Goal: Task Accomplishment & Management: Complete application form

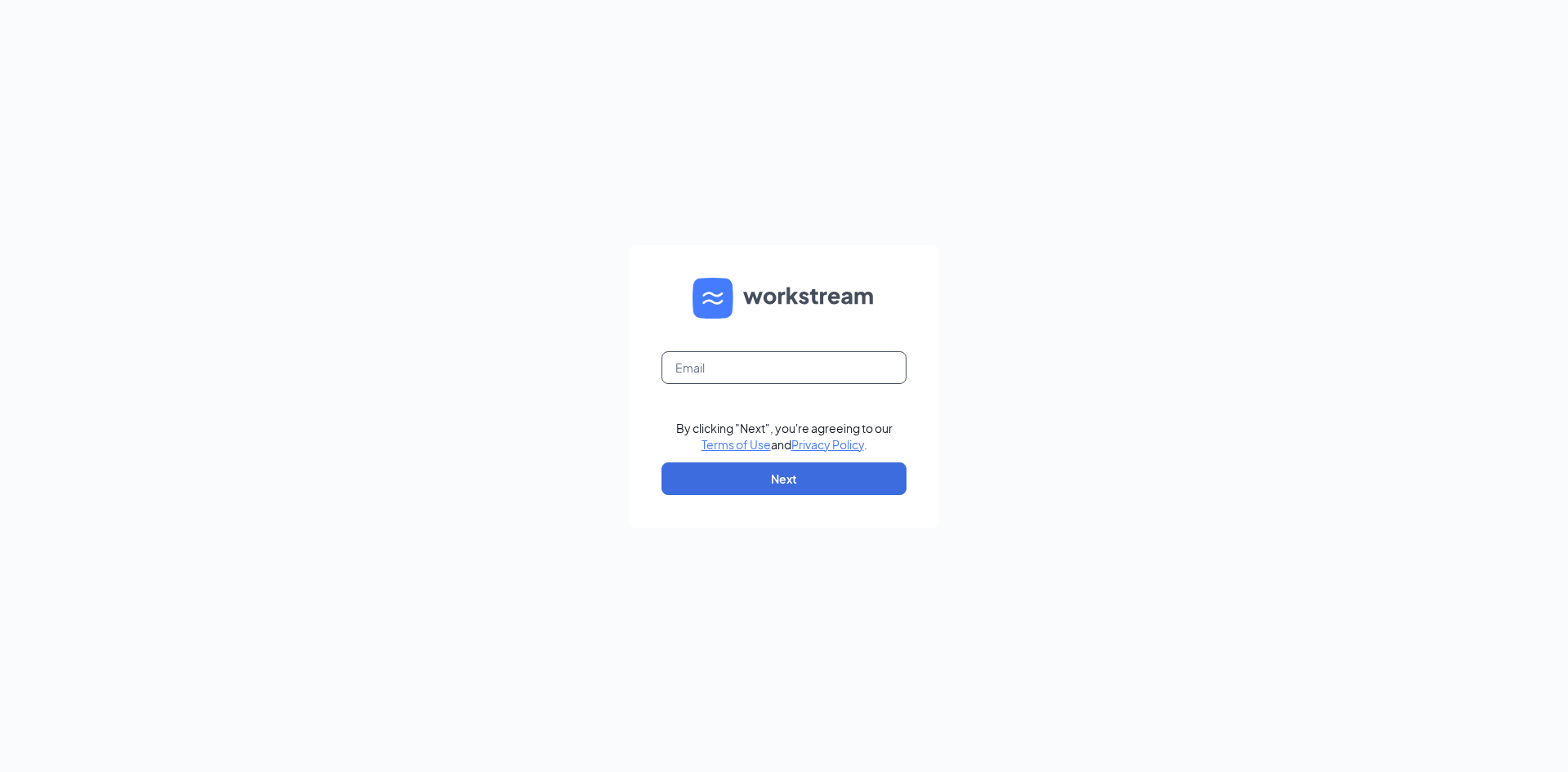
click at [776, 370] on input "text" at bounding box center [783, 367] width 245 height 33
type input "jjofcountryside@att.net"
click at [776, 465] on button "Next" at bounding box center [783, 478] width 245 height 33
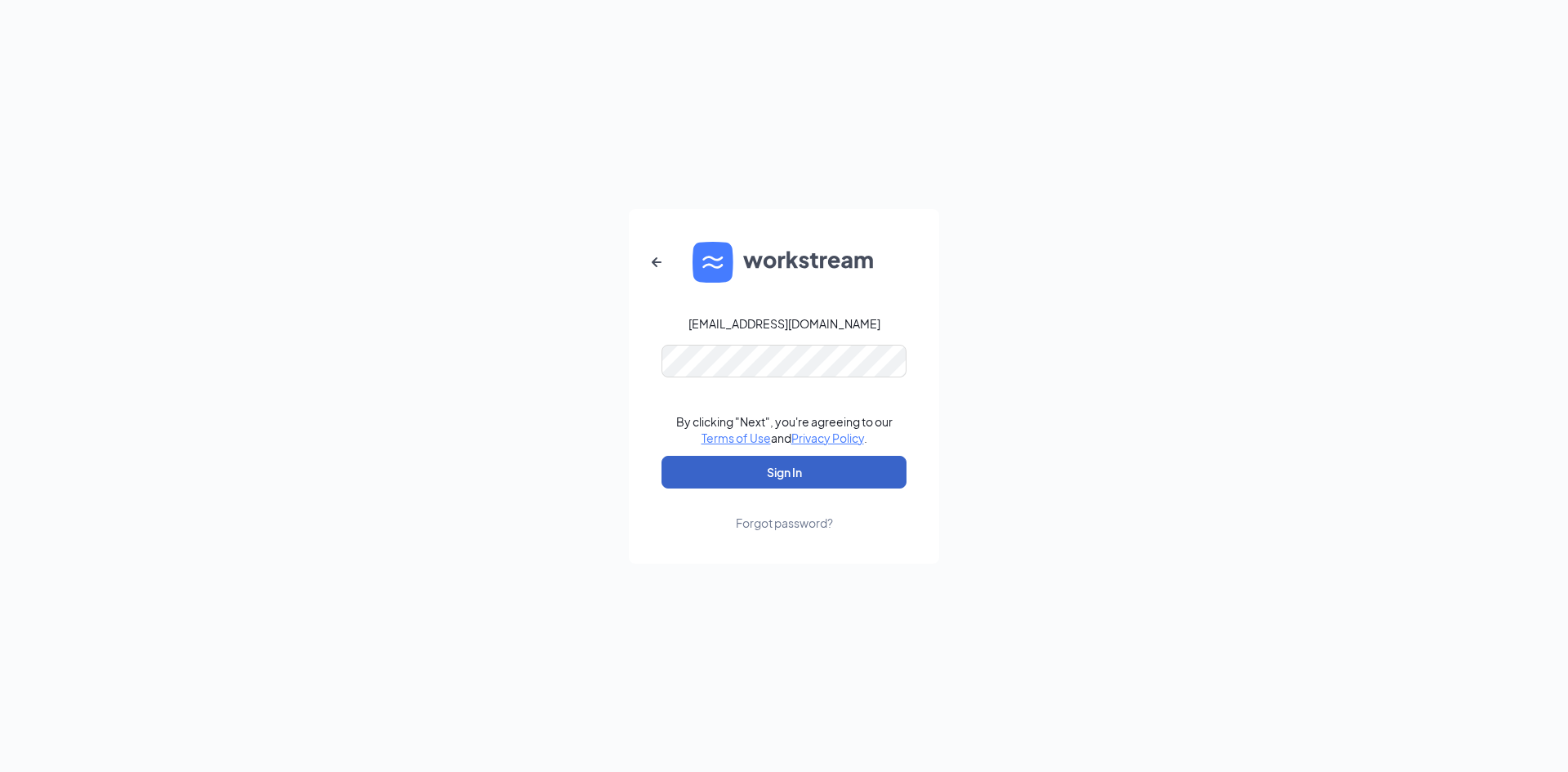
click at [788, 458] on button "Sign In" at bounding box center [783, 471] width 245 height 33
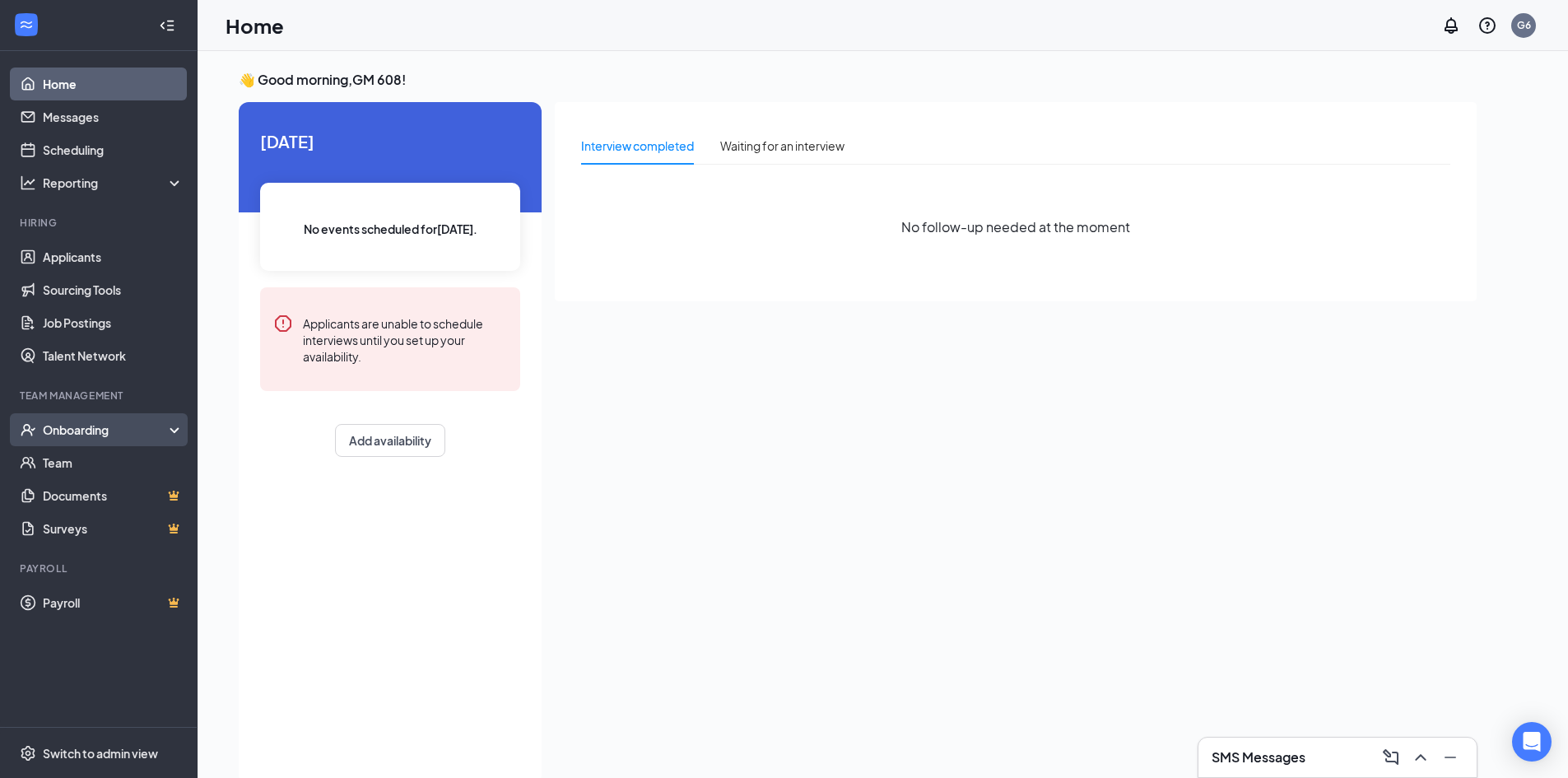
click at [113, 428] on div "Onboarding" at bounding box center [105, 430] width 127 height 17
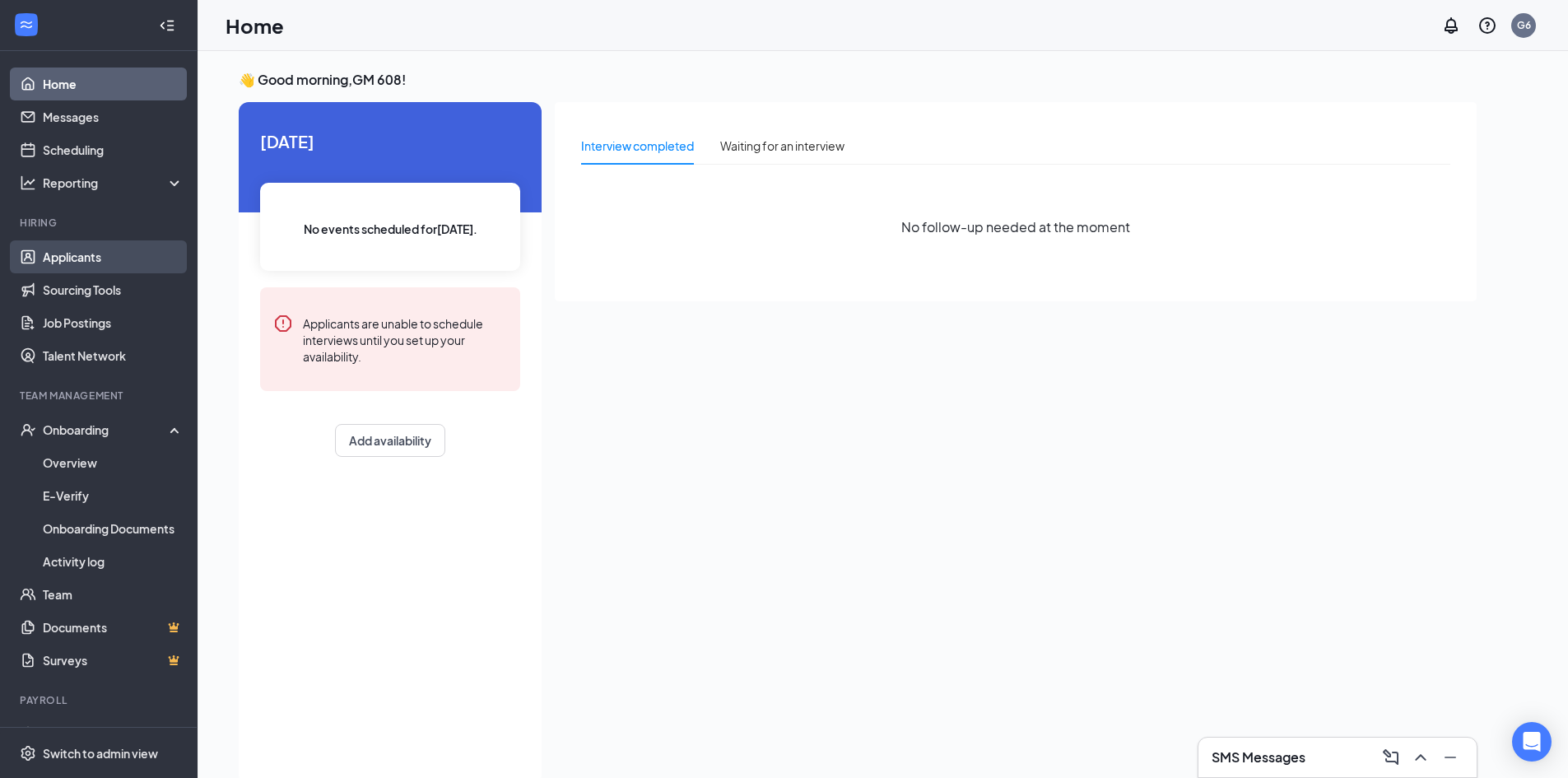
click at [87, 251] on link "Applicants" at bounding box center [113, 256] width 141 height 33
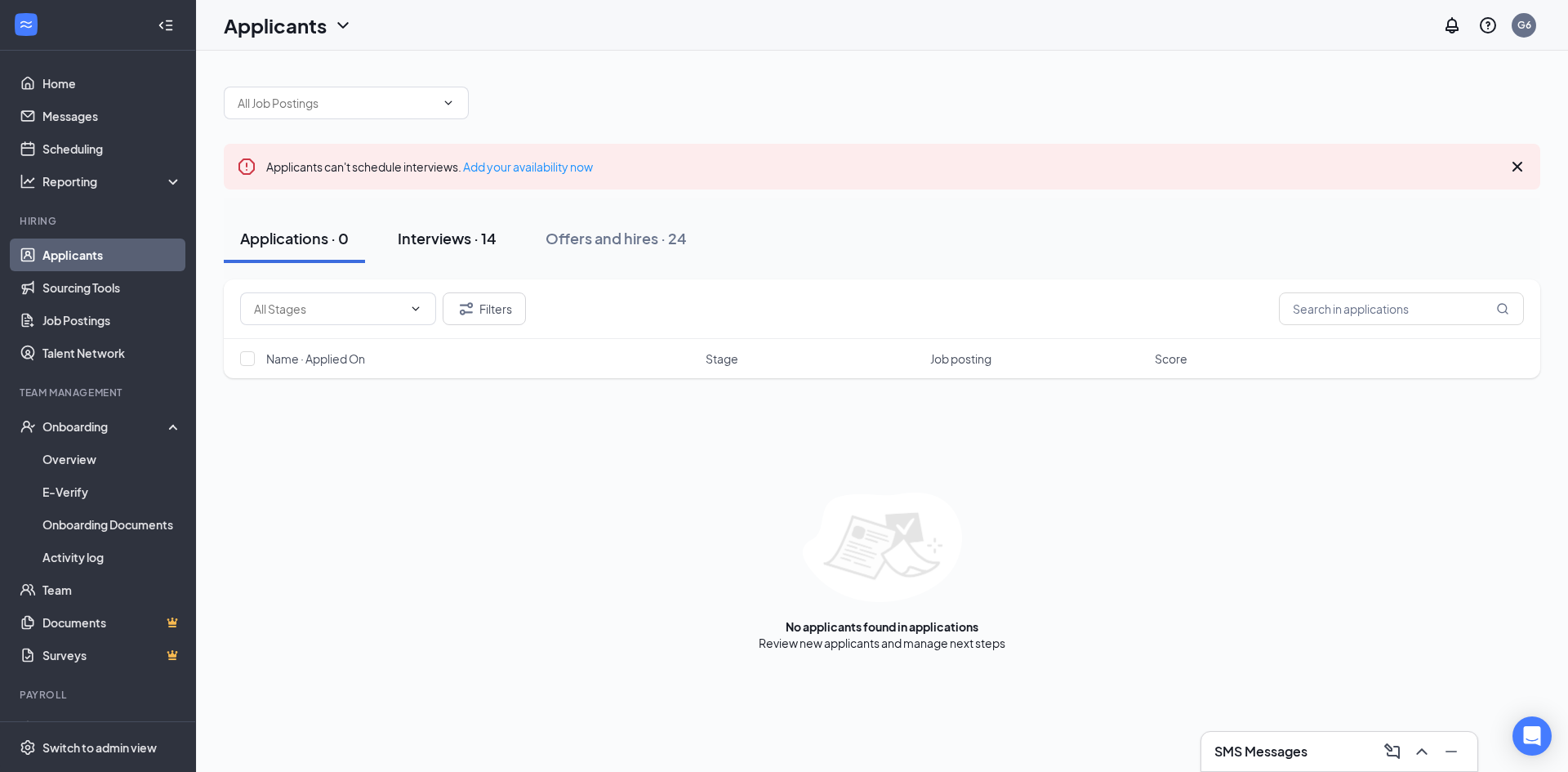
click at [475, 240] on div "Interviews · 14" at bounding box center [446, 237] width 98 height 20
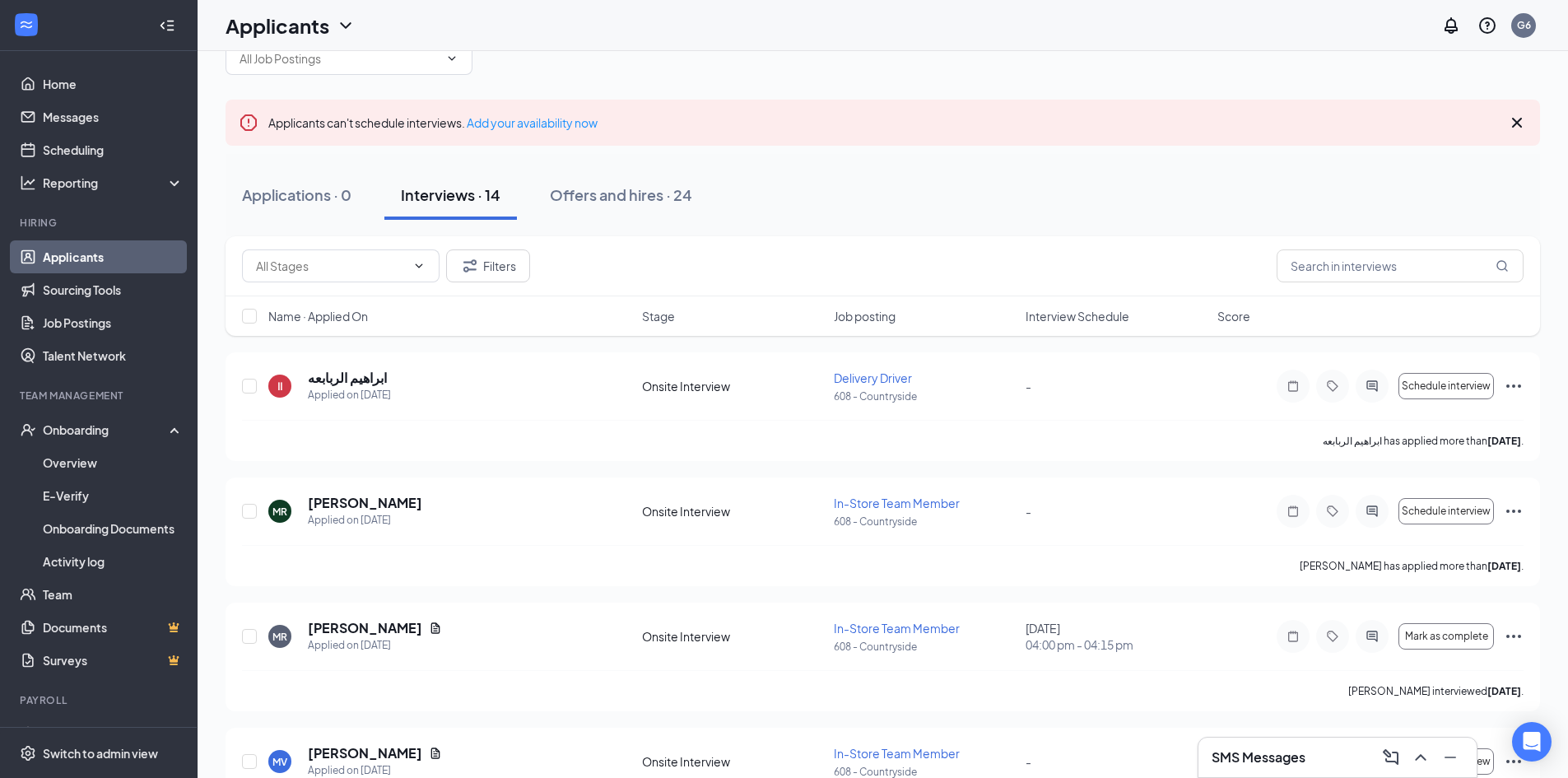
scroll to position [82, 0]
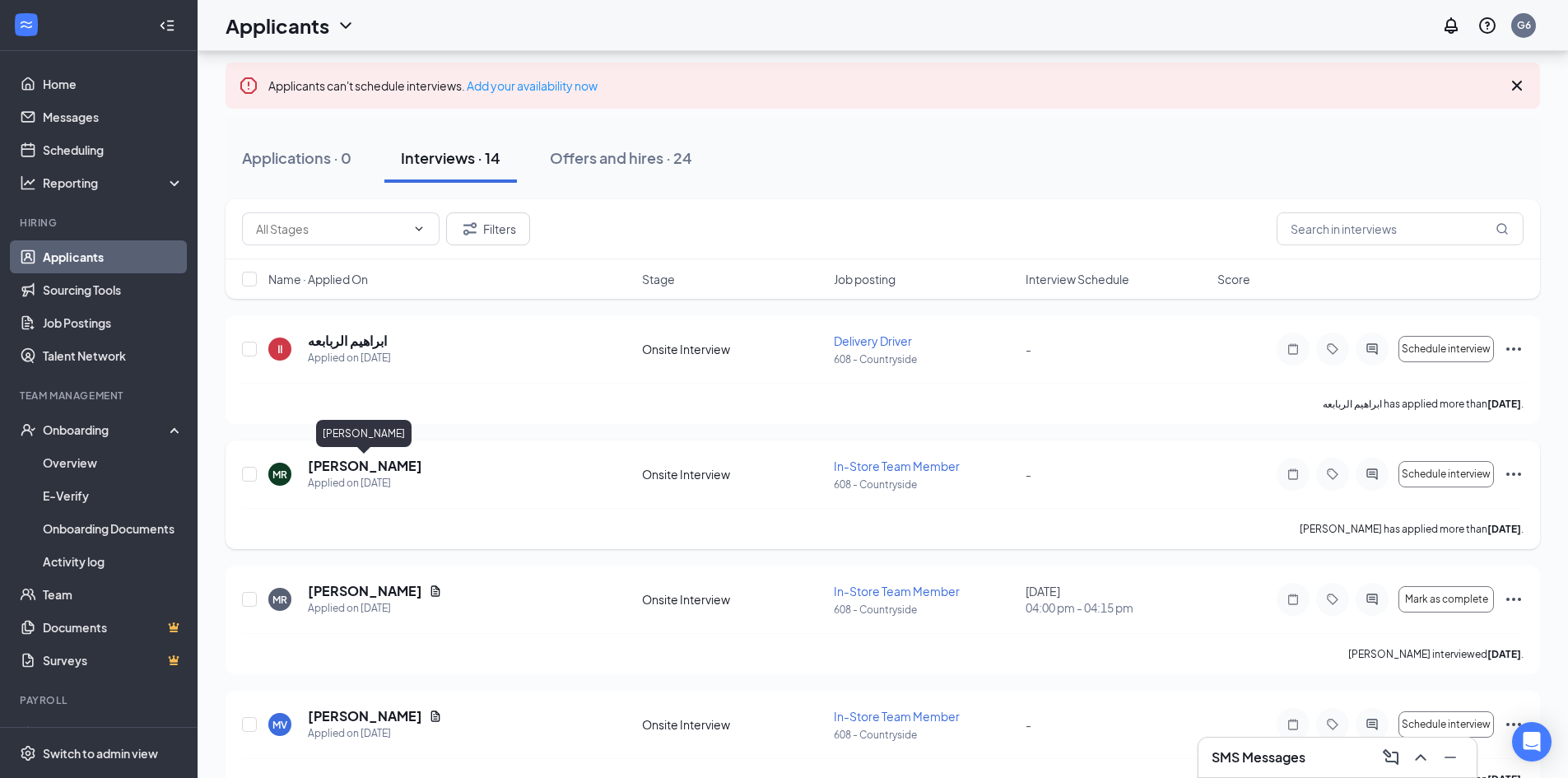
click at [369, 468] on h5 "[PERSON_NAME]" at bounding box center [364, 466] width 114 height 18
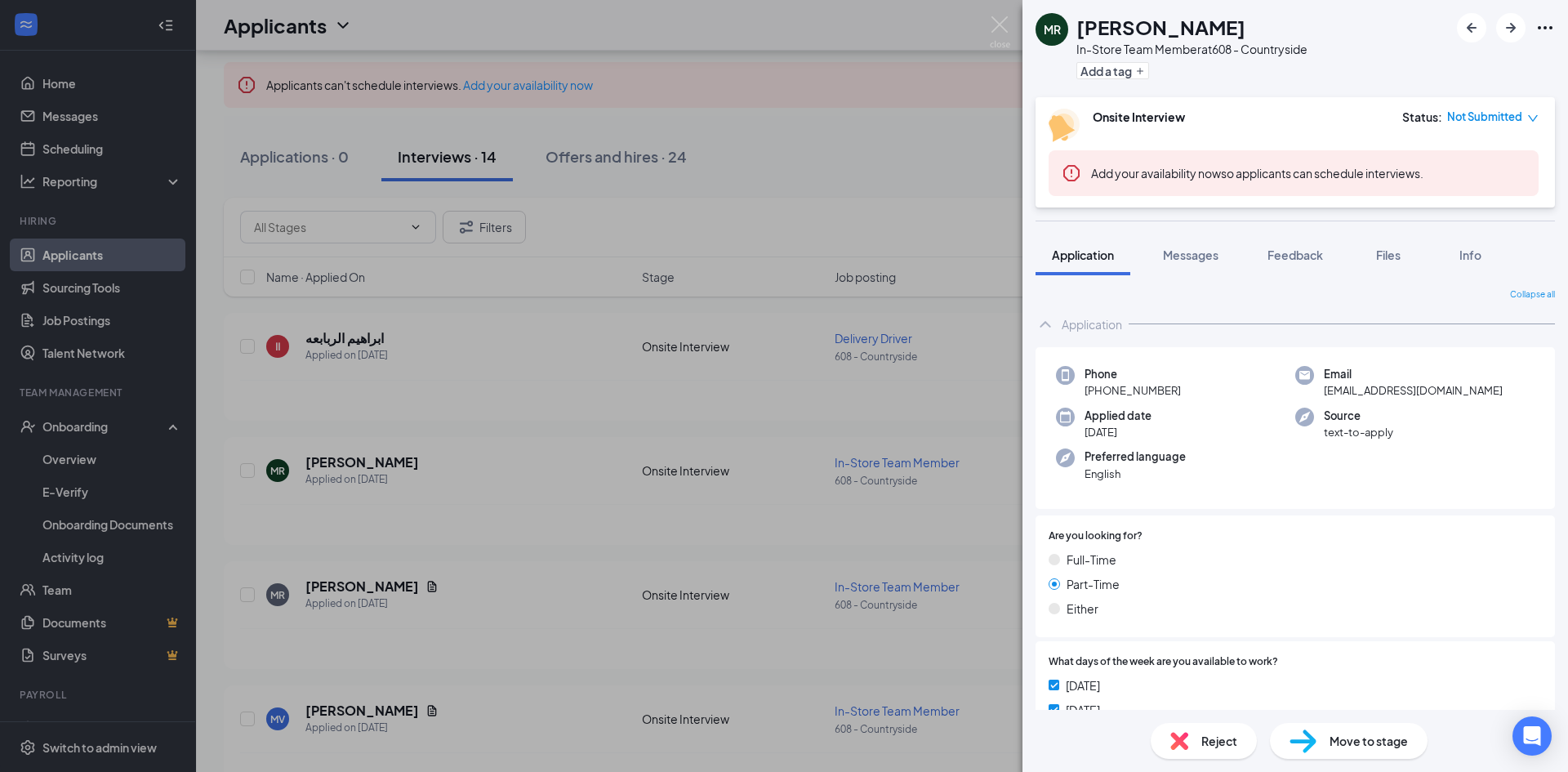
click at [1368, 740] on span "Move to stage" at bounding box center [1368, 740] width 78 height 18
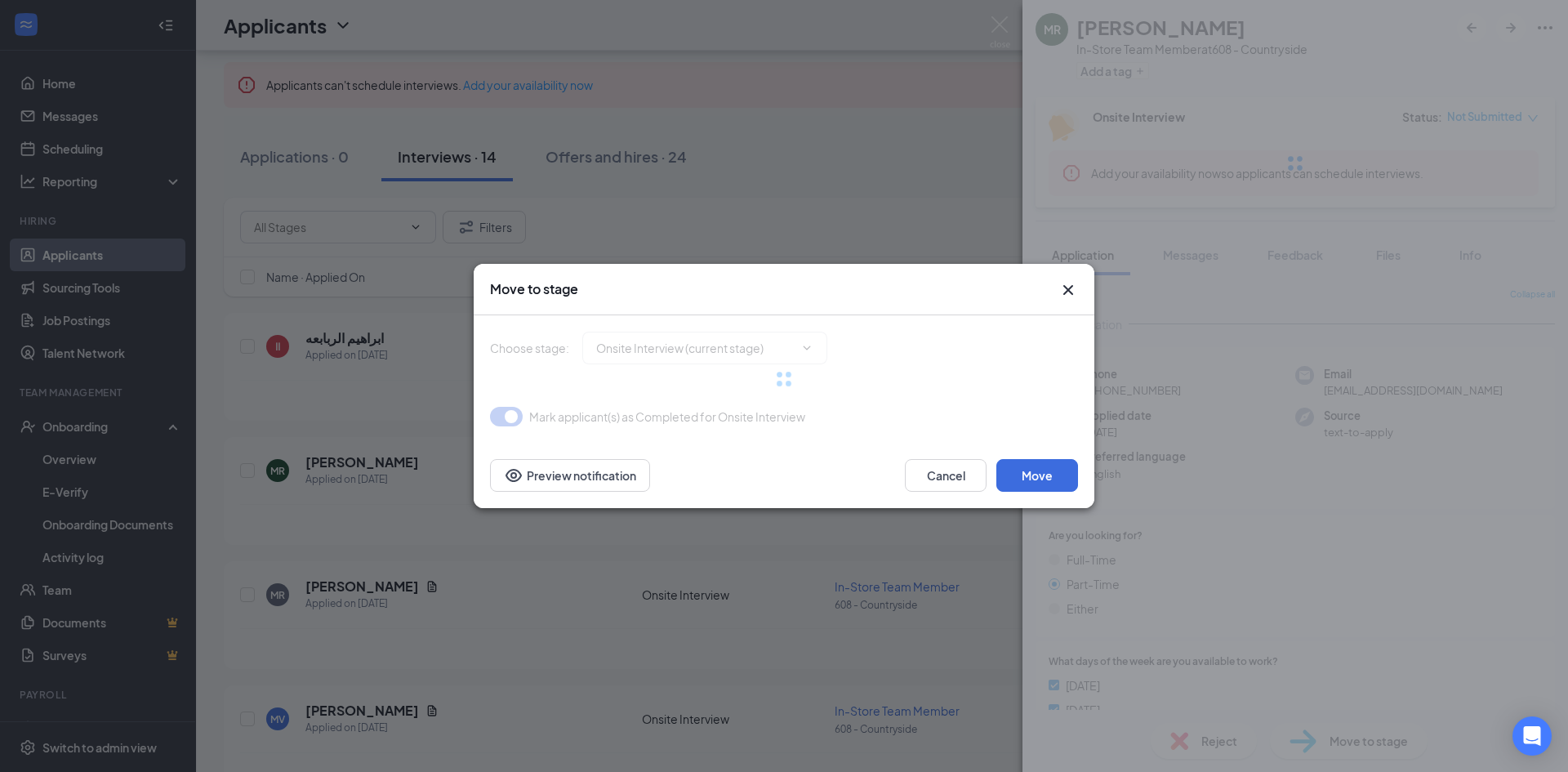
type input "Hiring Complete (final stage)"
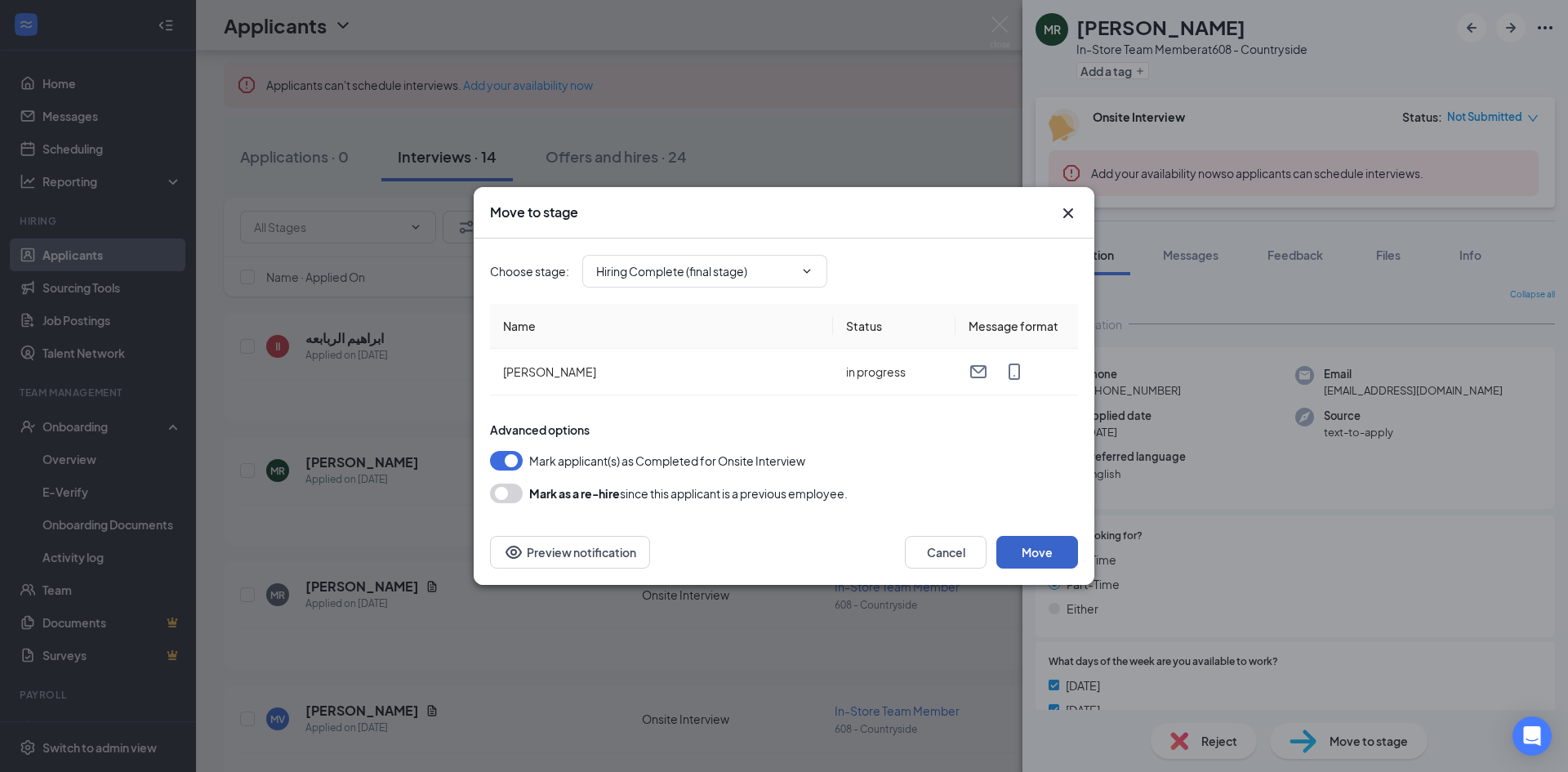
click at [1031, 550] on button "Move" at bounding box center [1036, 551] width 82 height 33
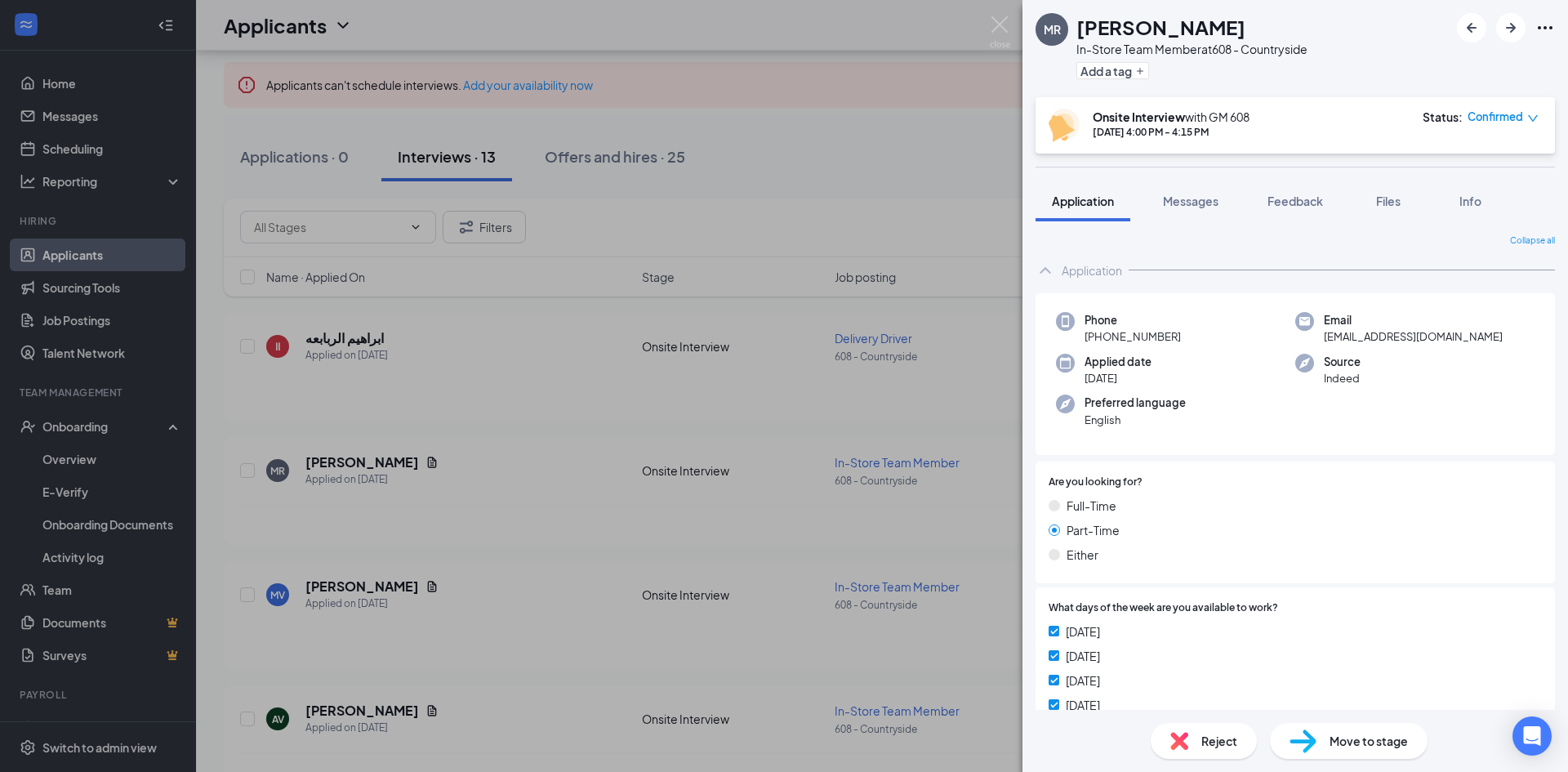
click at [87, 469] on div "[PERSON_NAME] In-Store Team Member at 608 - Countryside Add a tag Onsite Interv…" at bounding box center [784, 386] width 1568 height 772
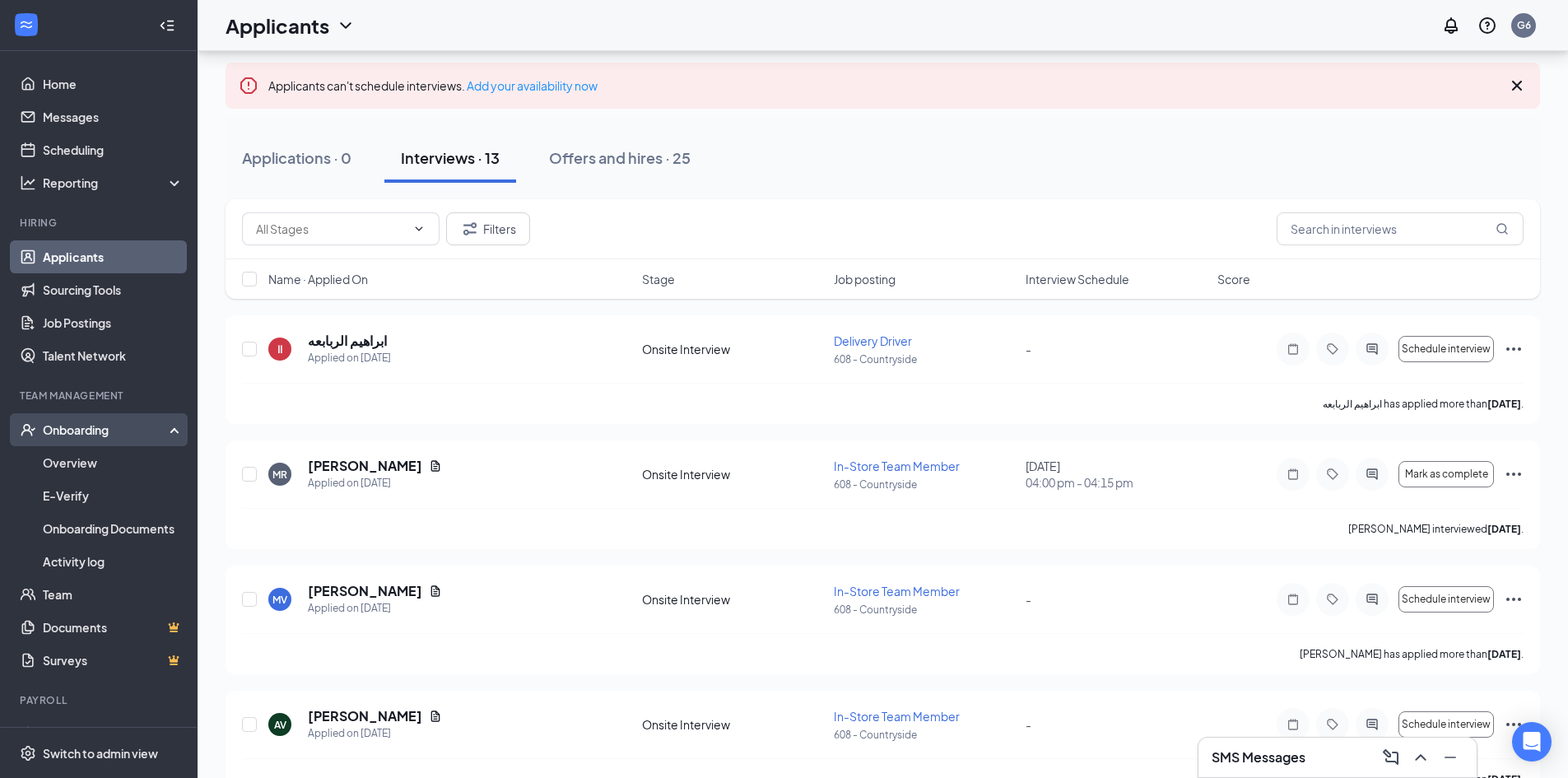
click at [93, 426] on div "Onboarding" at bounding box center [105, 430] width 127 height 17
click at [78, 455] on link "Overview" at bounding box center [113, 462] width 141 height 33
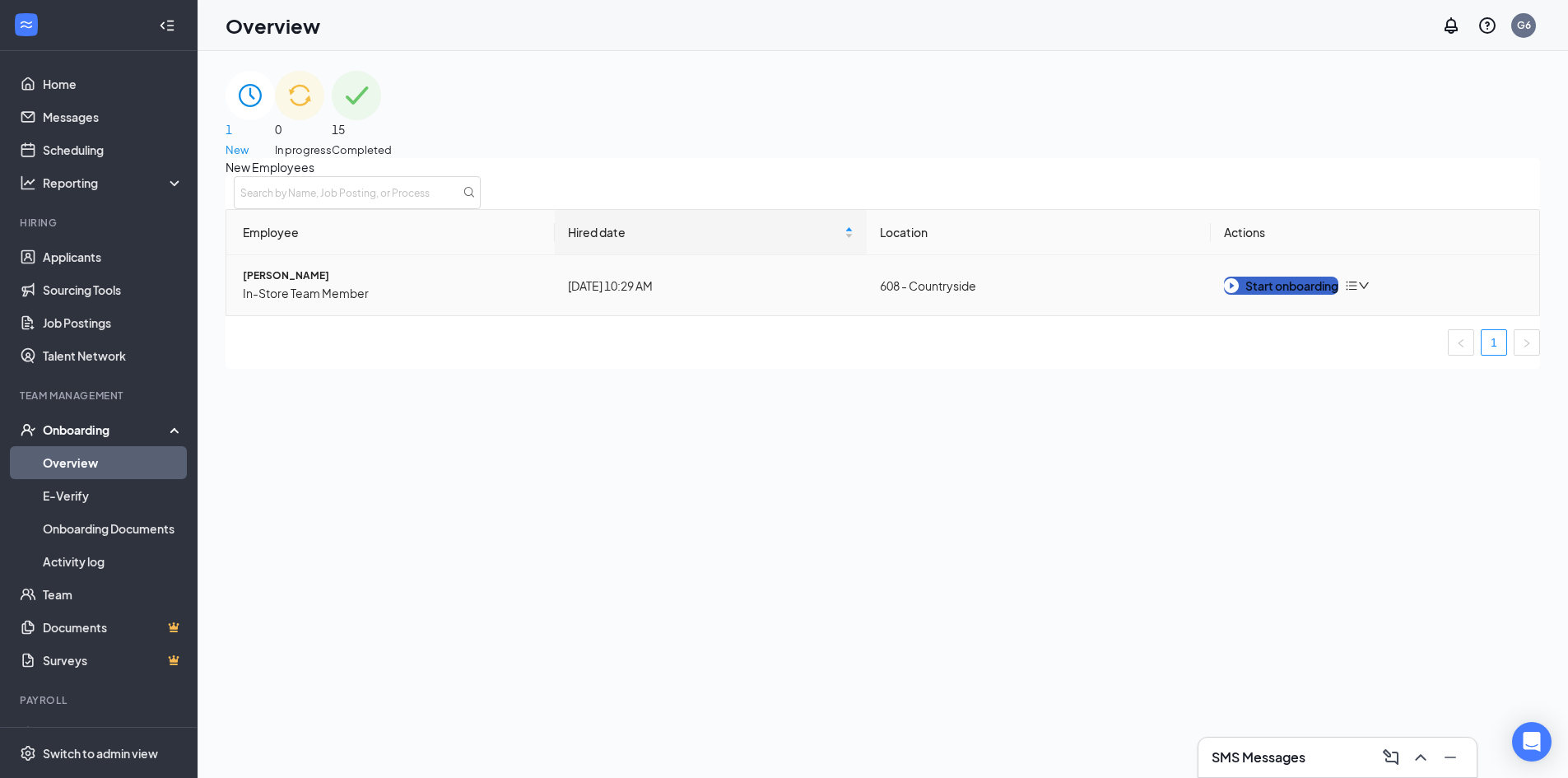
click at [1254, 295] on div "Start onboarding" at bounding box center [1280, 285] width 114 height 18
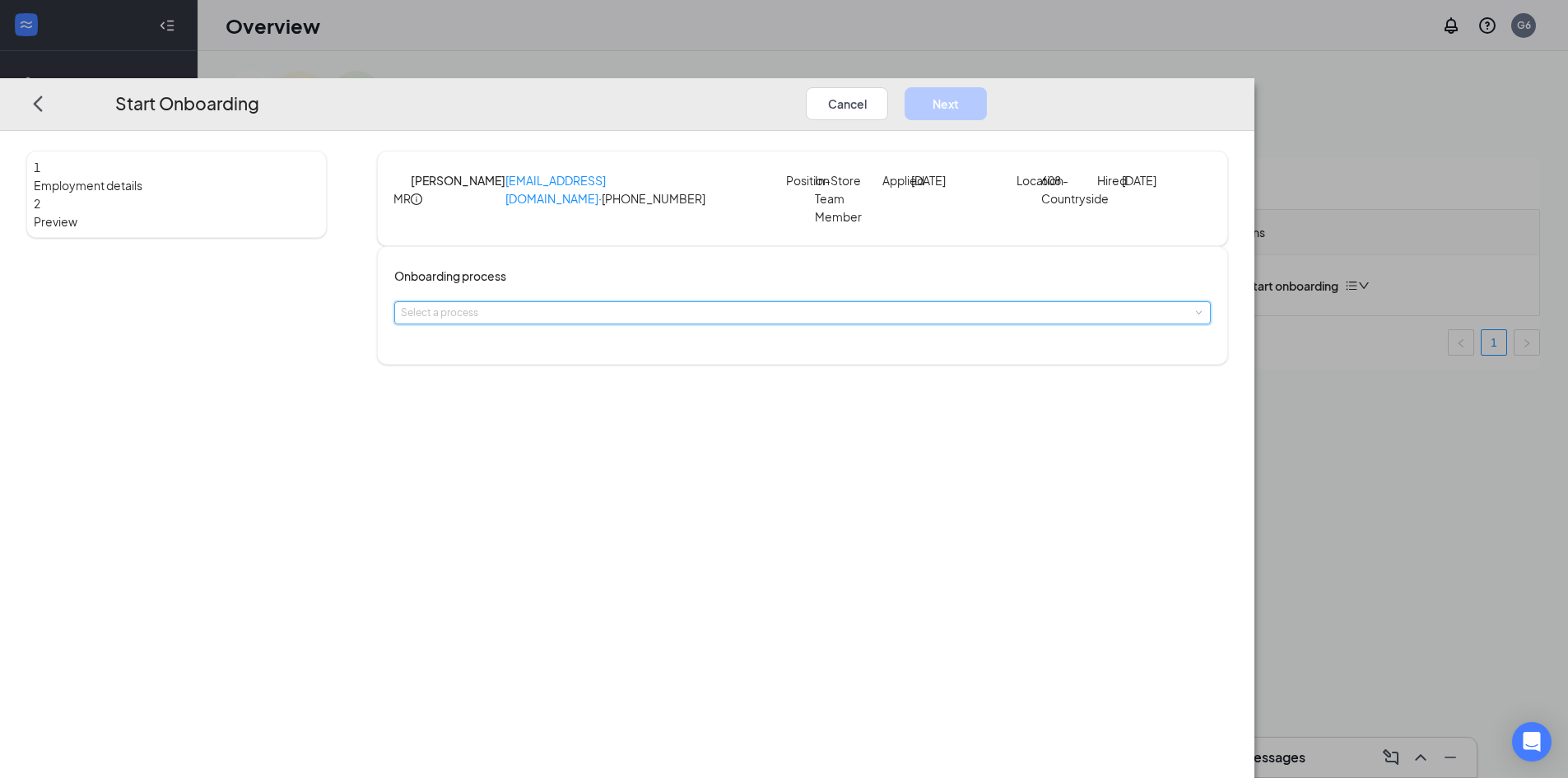
click at [740, 323] on div "Select a process" at bounding box center [802, 313] width 803 height 21
click at [668, 391] on span "General - Onboarding Process" at bounding box center [630, 394] width 144 height 12
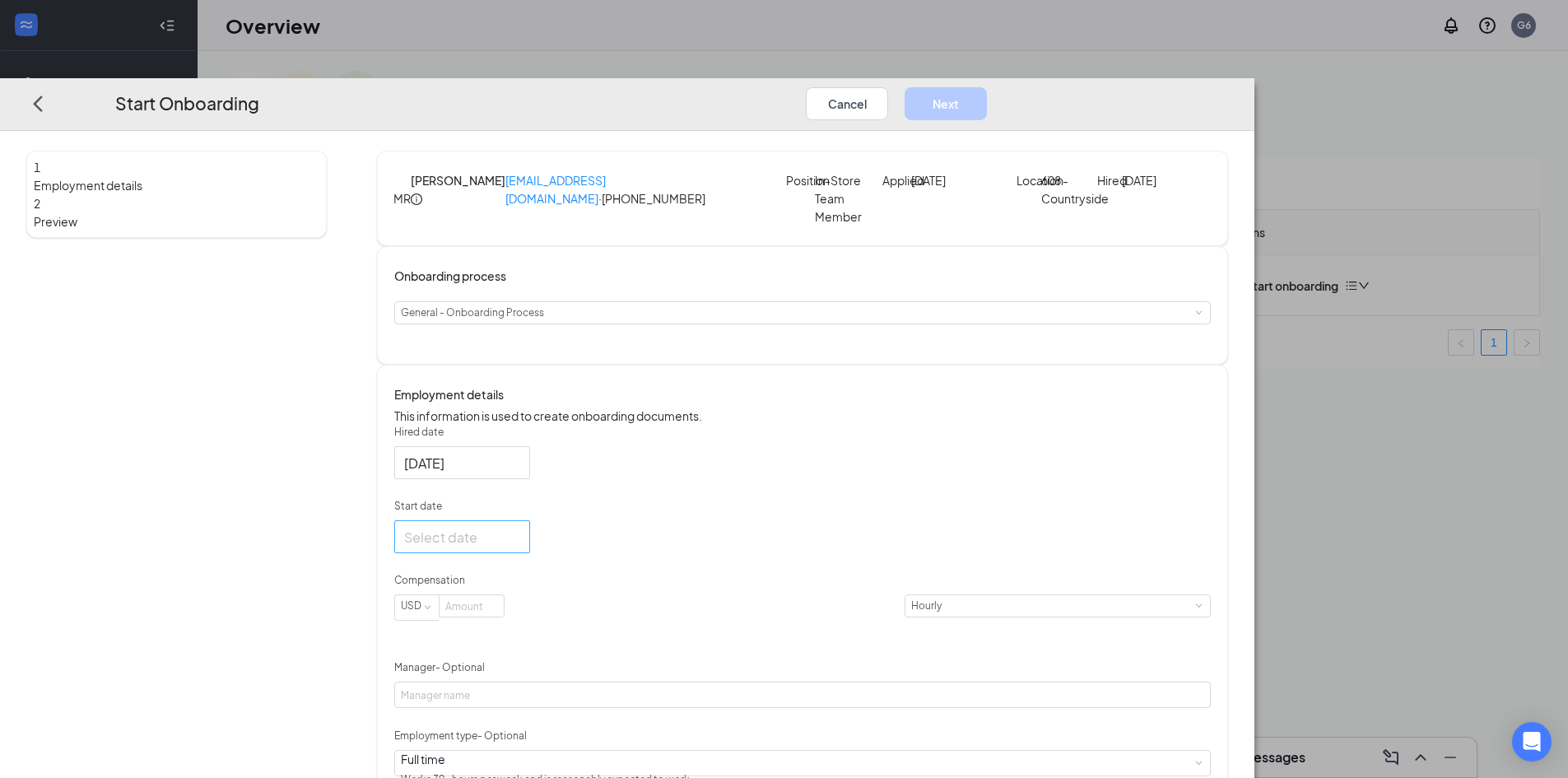
click at [520, 547] on div at bounding box center [462, 536] width 116 height 20
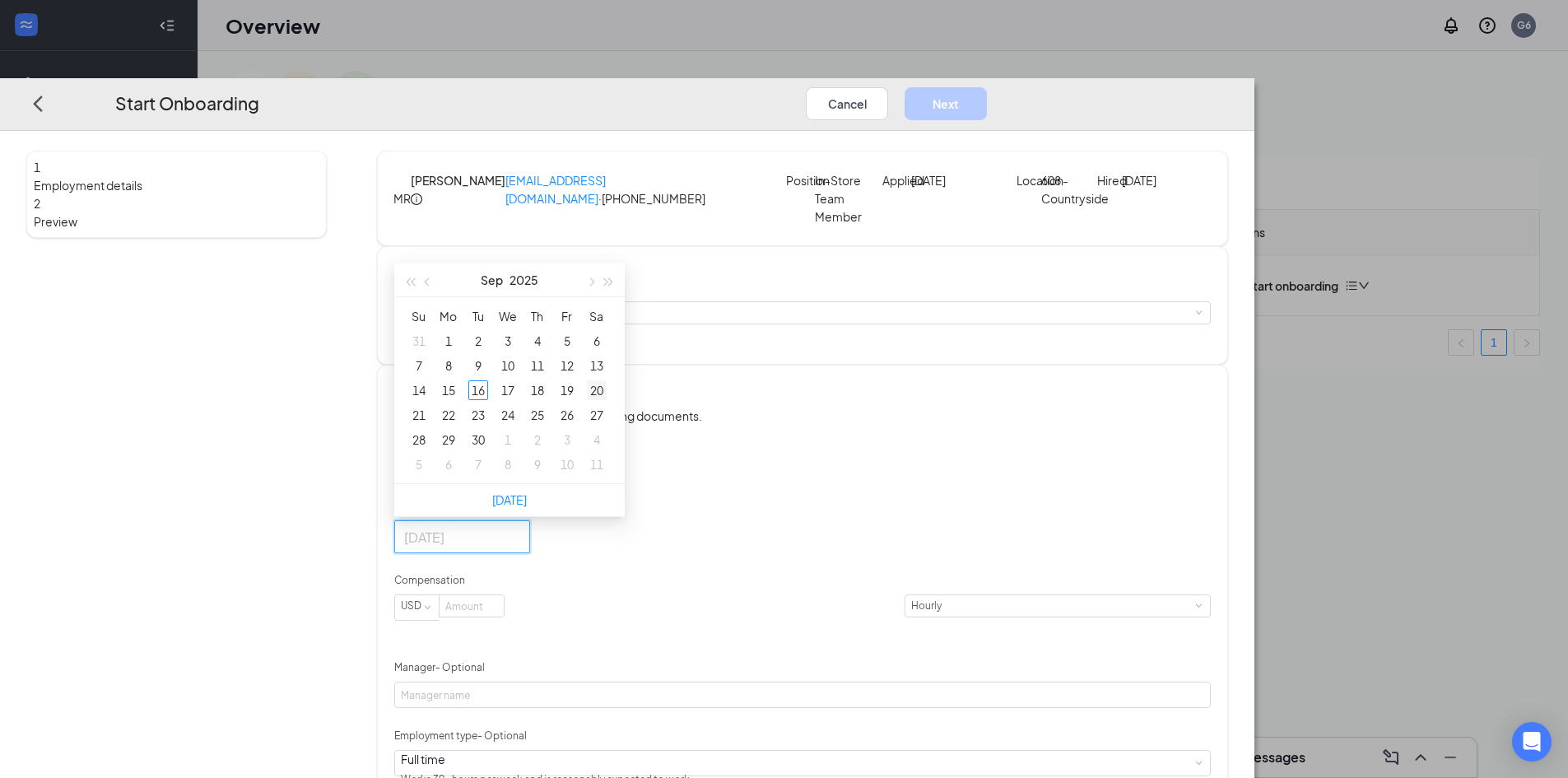
type input "[DATE]"
click at [607, 400] on div "20" at bounding box center [596, 390] width 19 height 19
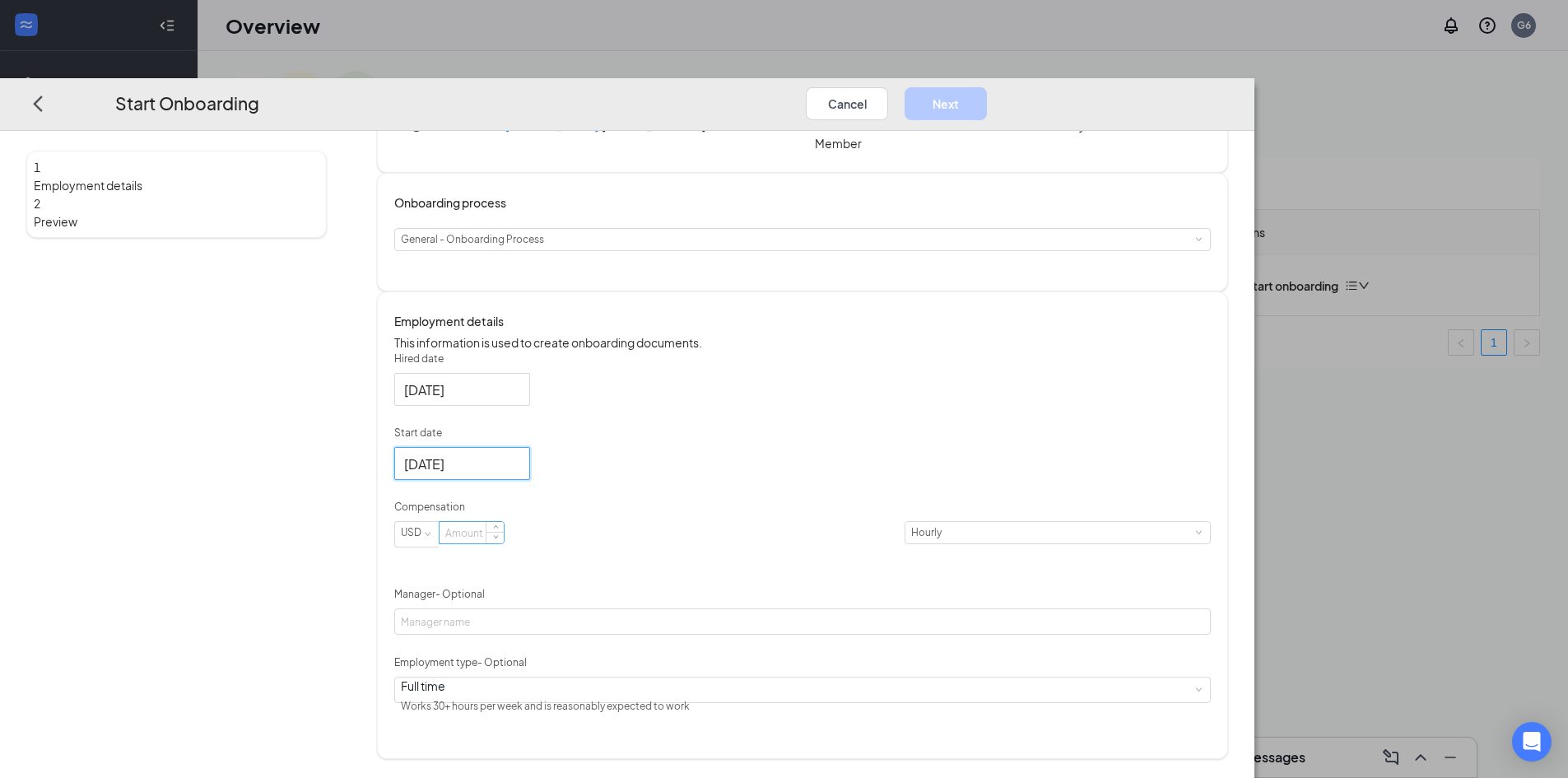
scroll to position [92, 0]
click at [504, 543] on input at bounding box center [471, 533] width 64 height 21
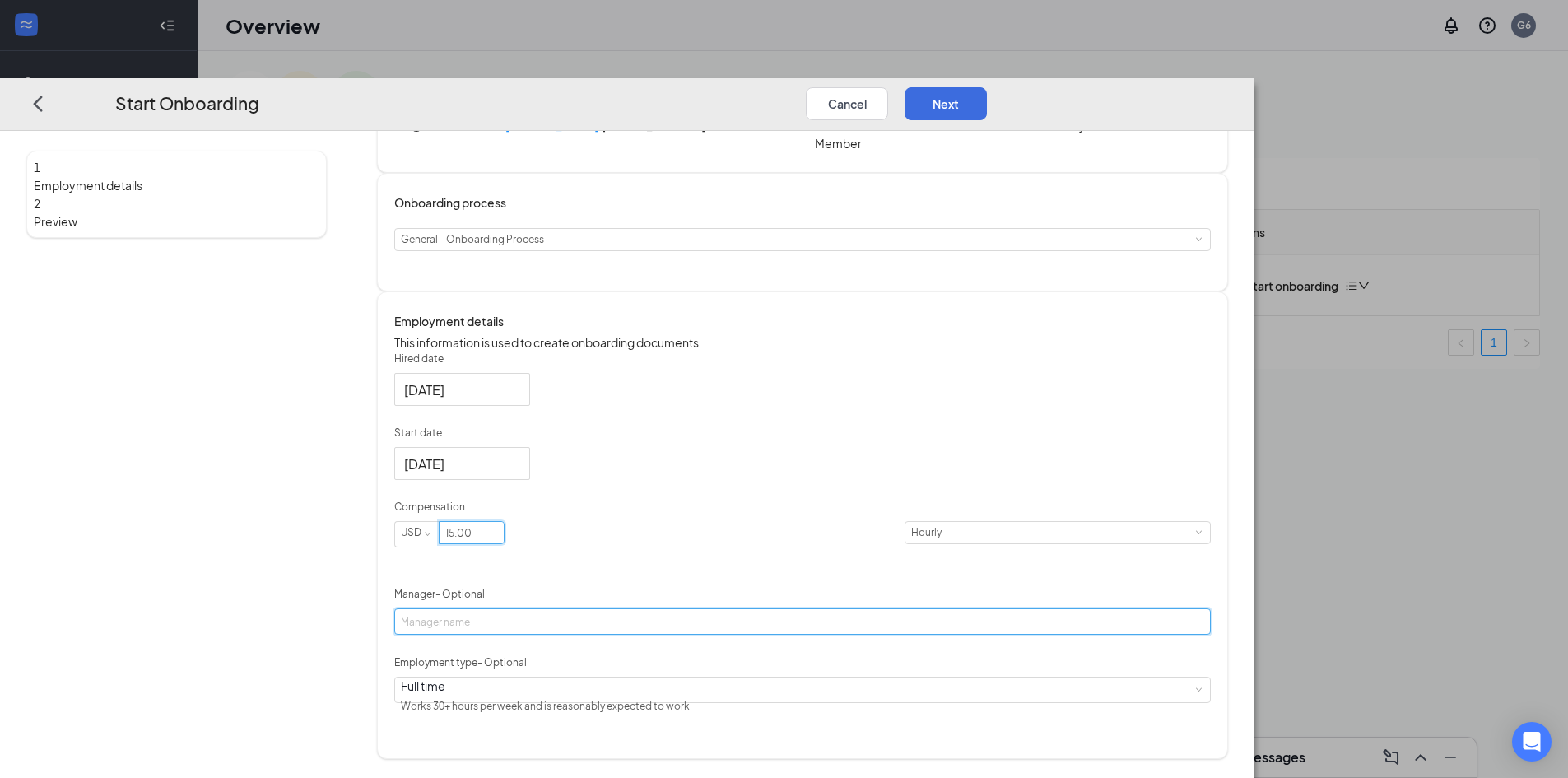
type input "15"
click at [600, 634] on input "Manager - Optional" at bounding box center [803, 621] width 817 height 27
type input "[PERSON_NAME]"
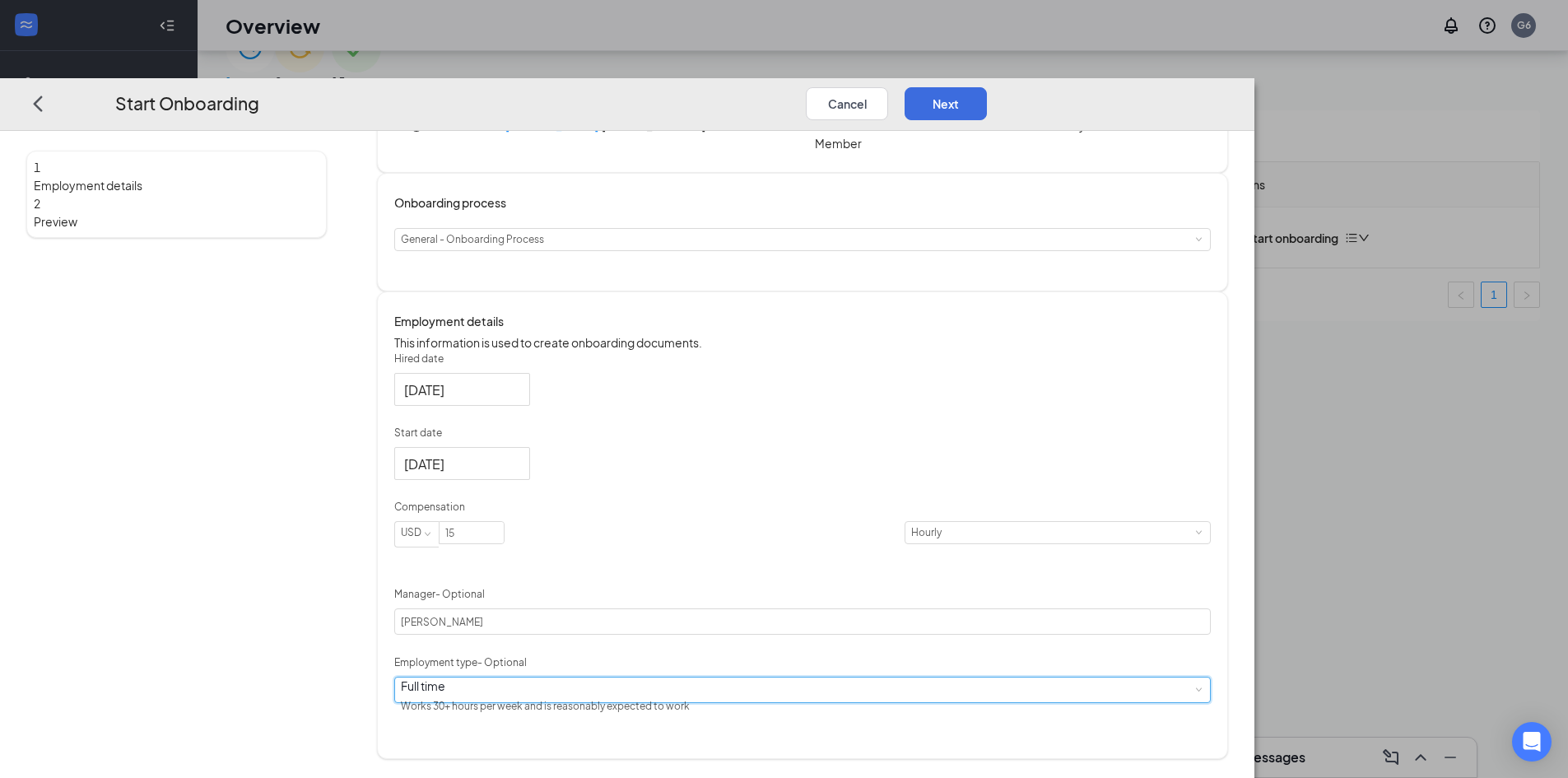
click at [710, 701] on div "Full time Works 30+ hours per week and is reasonably expected to work" at bounding box center [802, 689] width 803 height 25
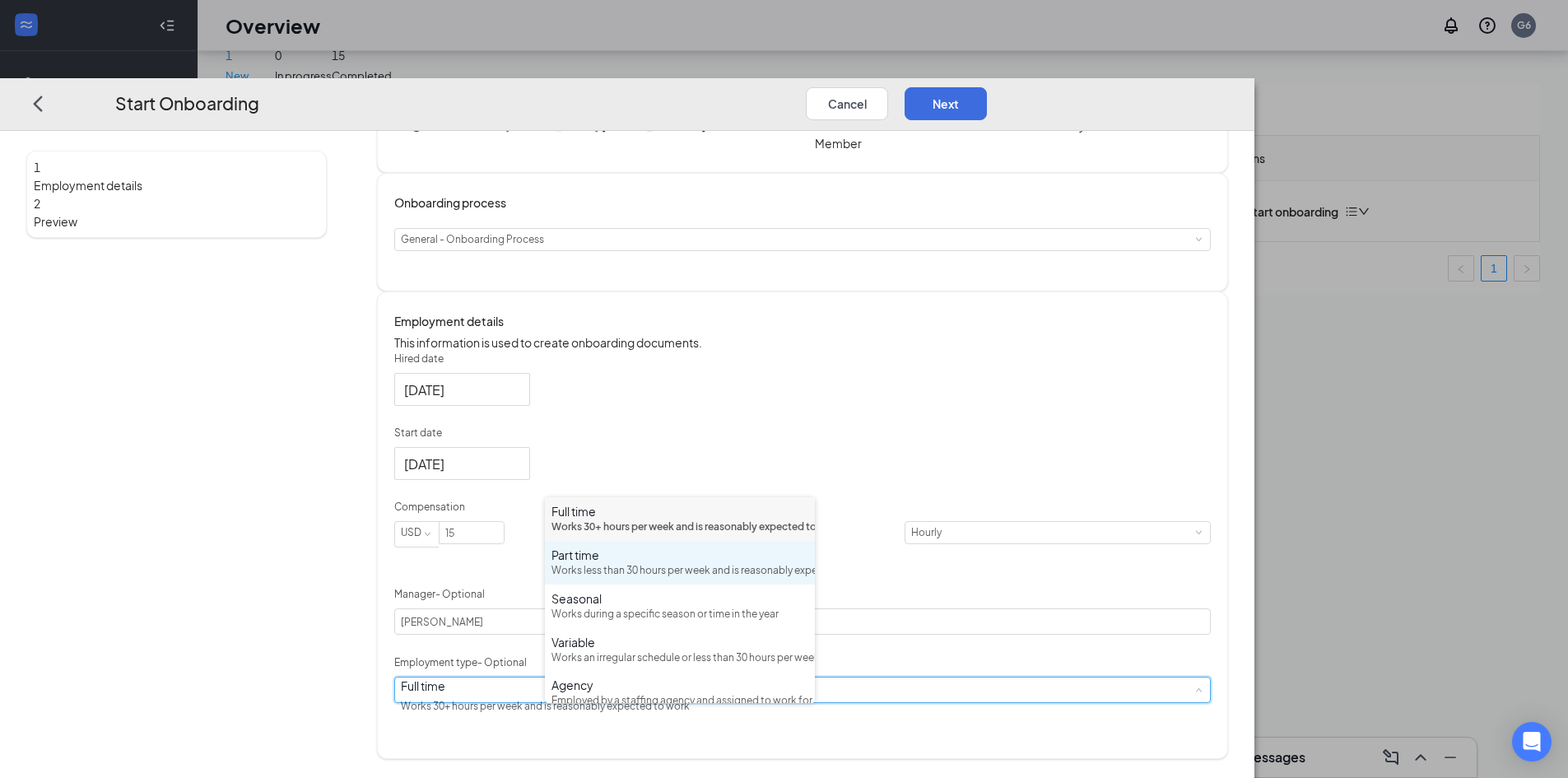
click at [632, 579] on div "Works less than 30 hours per week and is reasonably expected to work" at bounding box center [679, 571] width 257 height 16
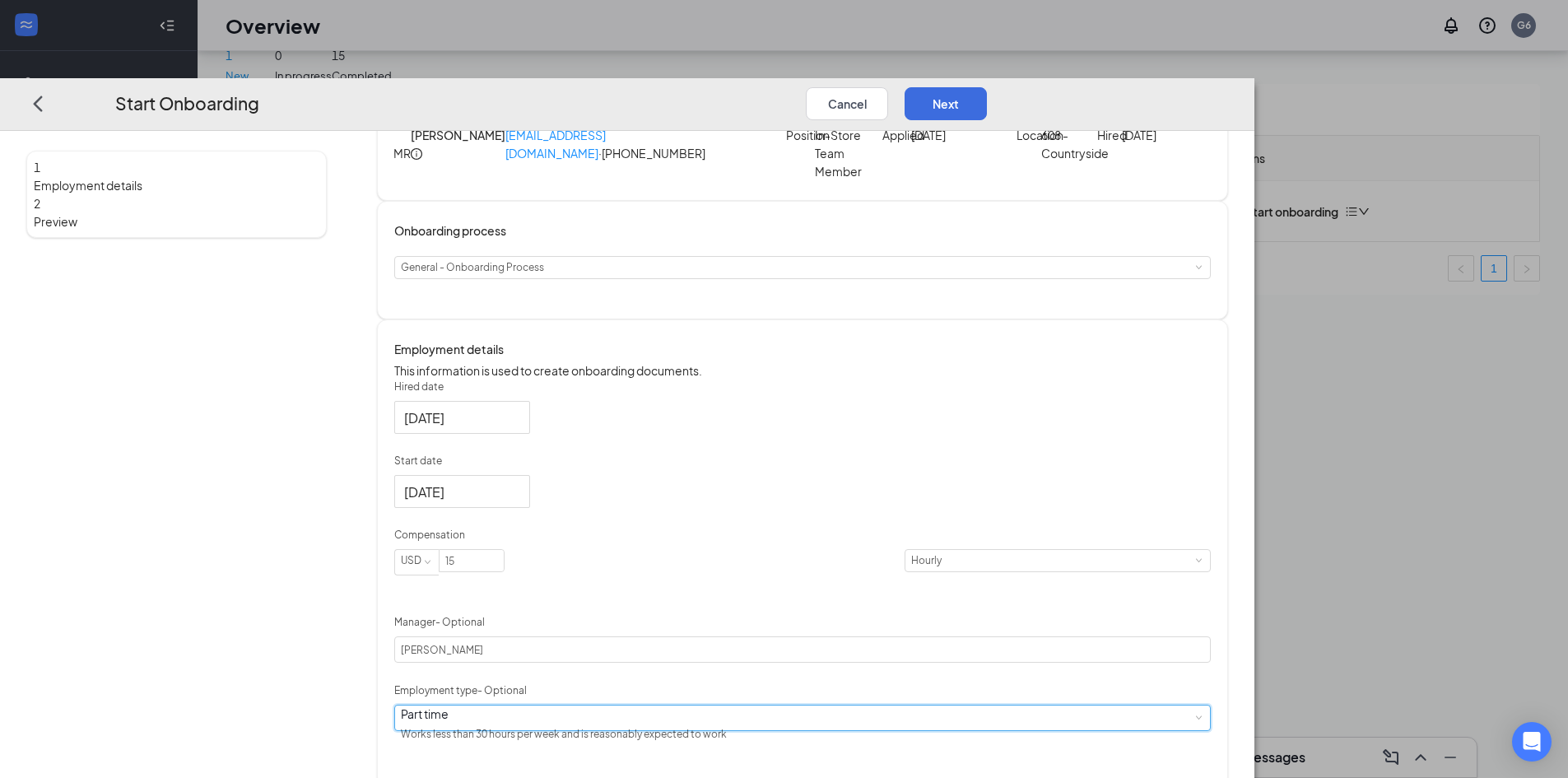
scroll to position [0, 0]
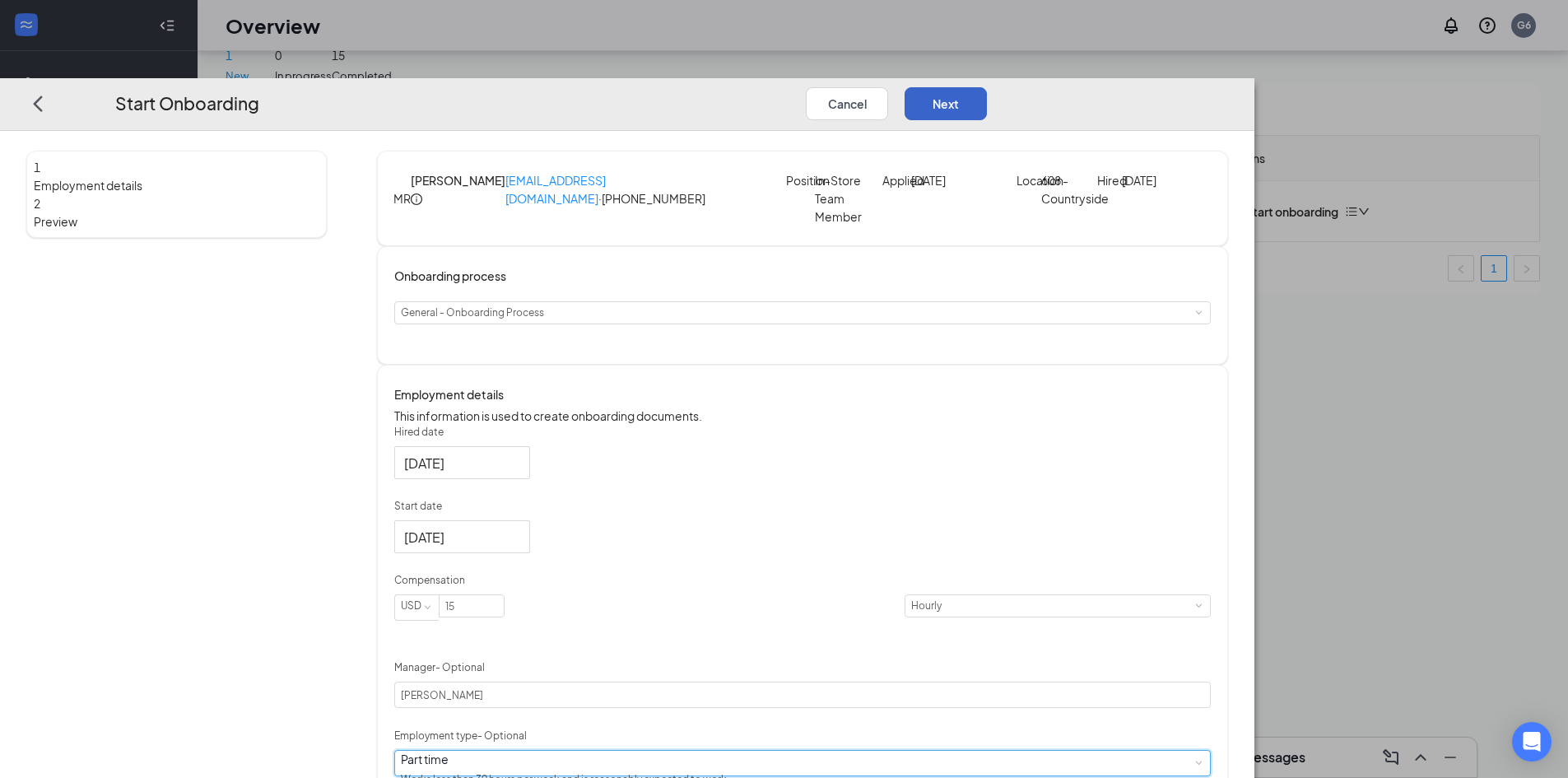
click at [987, 87] on button "Next" at bounding box center [945, 103] width 82 height 33
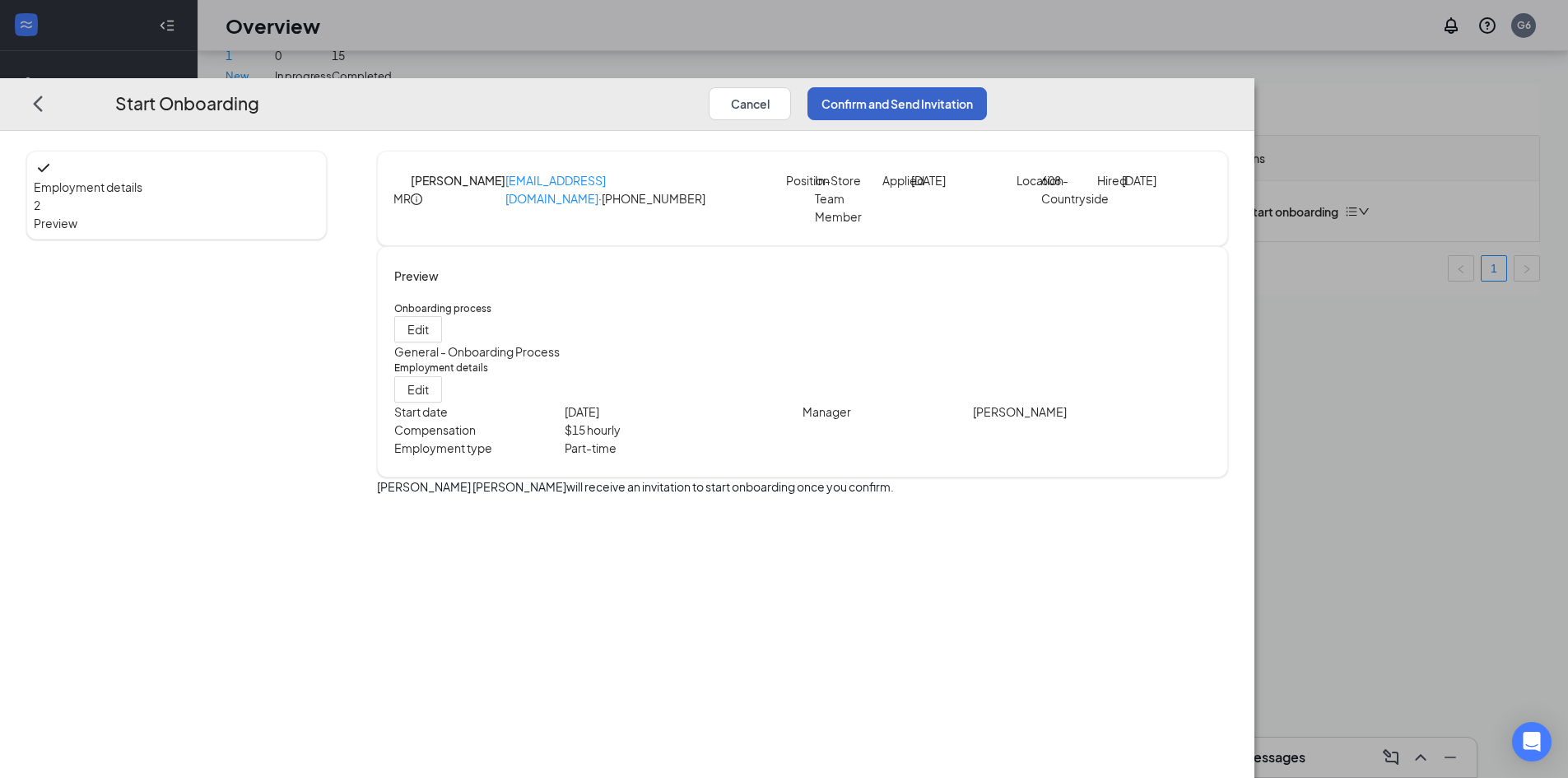
click at [987, 87] on button "Confirm and Send Invitation" at bounding box center [897, 103] width 180 height 33
